Goal: Transaction & Acquisition: Purchase product/service

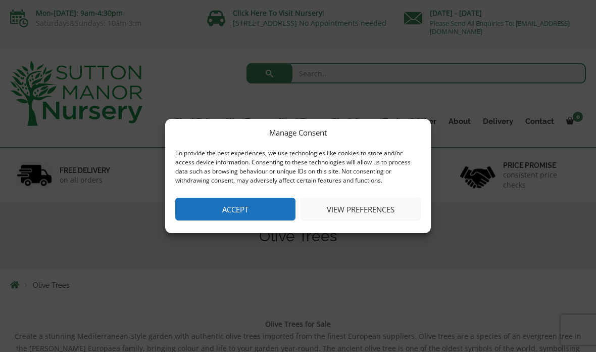
click at [205, 214] on button "Accept" at bounding box center [235, 209] width 120 height 23
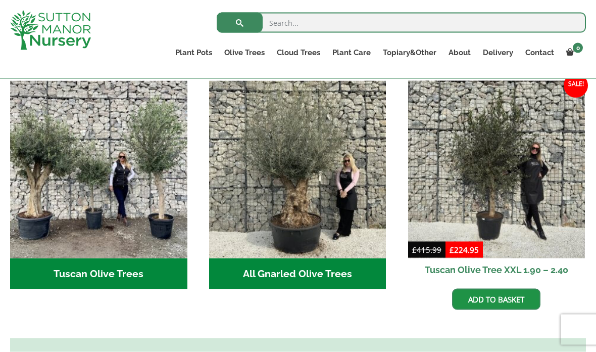
scroll to position [360, 0]
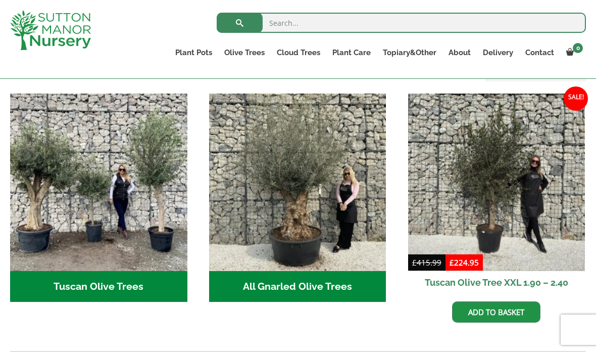
click at [96, 234] on img "Visit product category Tuscan Olive Trees" at bounding box center [98, 181] width 177 height 177
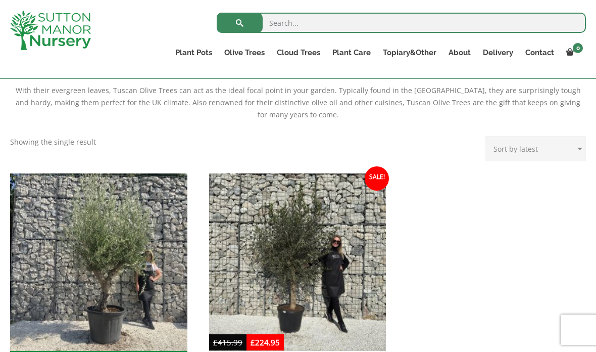
scroll to position [231, 0]
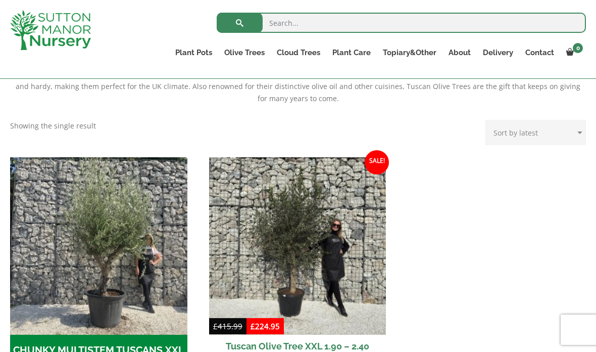
click at [0, 0] on link "Squares And Troughs" at bounding box center [0, 0] width 0 height 0
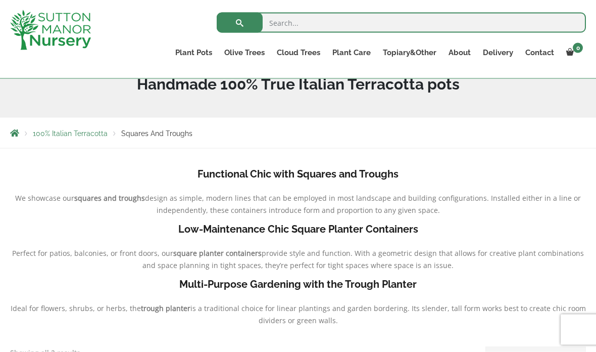
scroll to position [152, 0]
click at [0, 0] on link "Gnarled Plateau Olive Tree XL" at bounding box center [0, 0] width 0 height 0
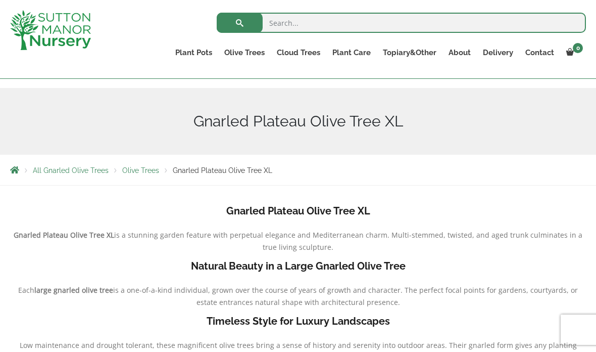
scroll to position [95, 0]
